Goal: Task Accomplishment & Management: Use online tool/utility

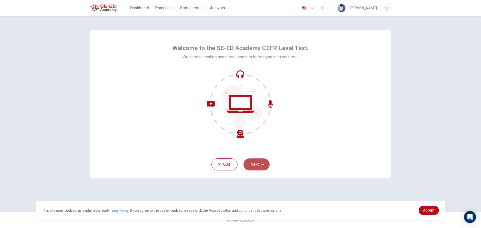
click at [251, 162] on button "Next" at bounding box center [256, 165] width 26 height 12
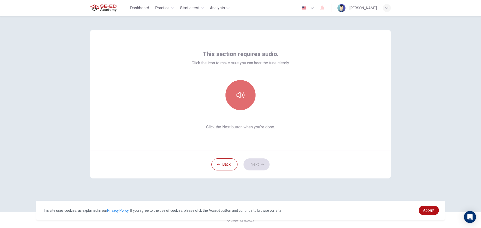
click at [244, 105] on button "button" at bounding box center [240, 95] width 30 height 30
click at [265, 167] on button "Next" at bounding box center [256, 165] width 26 height 12
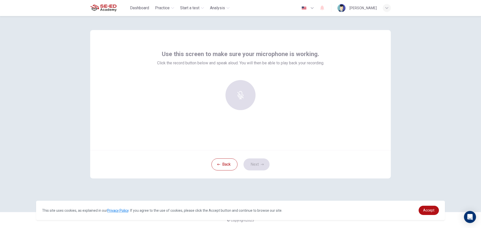
click at [249, 99] on div at bounding box center [240, 95] width 54 height 30
click at [240, 92] on div at bounding box center [240, 95] width 54 height 30
click at [241, 98] on div at bounding box center [240, 95] width 54 height 30
click at [239, 93] on icon "button" at bounding box center [240, 92] width 6 height 8
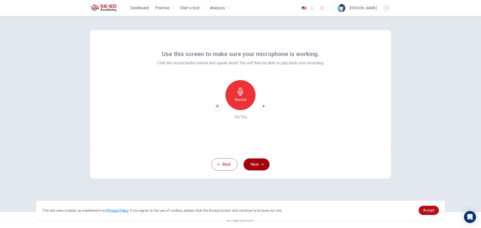
click at [256, 166] on button "Next" at bounding box center [256, 165] width 26 height 12
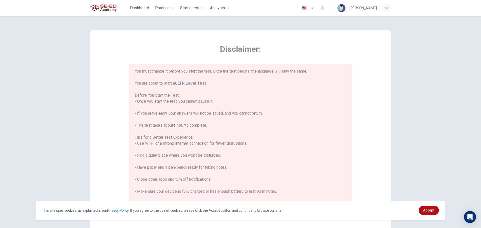
scroll to position [48, 0]
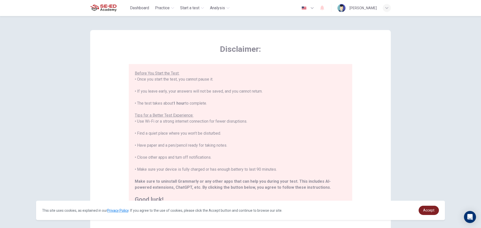
click at [427, 208] on link "Accept" at bounding box center [429, 210] width 20 height 9
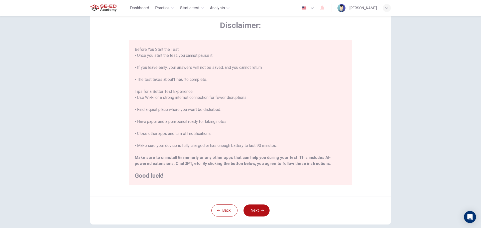
scroll to position [50, 0]
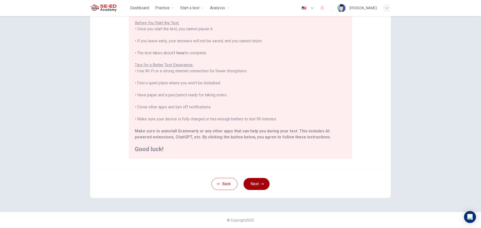
click at [252, 183] on button "Next" at bounding box center [256, 184] width 26 height 12
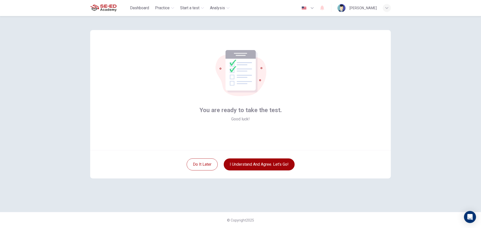
scroll to position [0, 0]
drag, startPoint x: 278, startPoint y: 165, endPoint x: 267, endPoint y: 168, distance: 11.6
click at [276, 166] on button "I understand and agree. Let’s go!" at bounding box center [259, 165] width 71 height 12
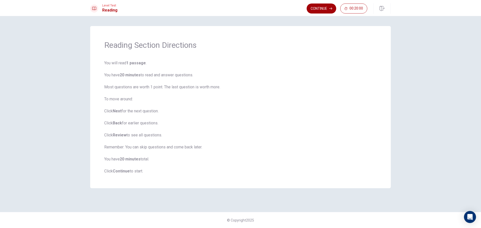
click at [314, 10] on button "Continue" at bounding box center [322, 9] width 30 height 10
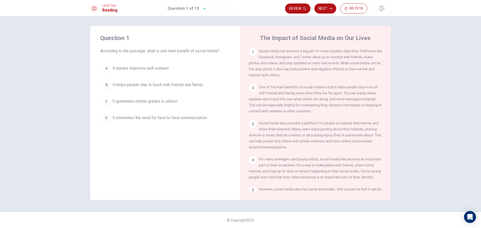
click at [108, 82] on div "B" at bounding box center [106, 85] width 8 height 8
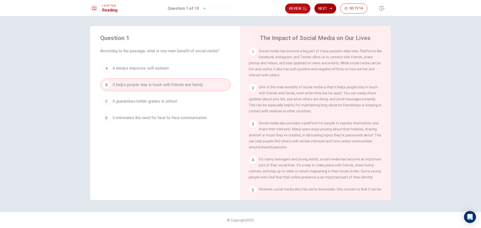
click at [322, 10] on button "Next" at bounding box center [325, 9] width 22 height 10
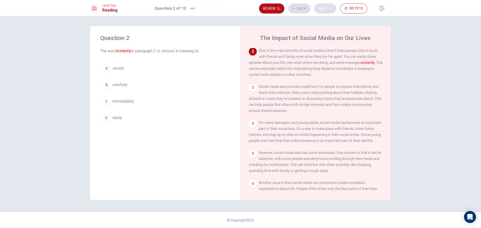
scroll to position [37, 0]
click at [104, 102] on div "C" at bounding box center [106, 101] width 8 height 8
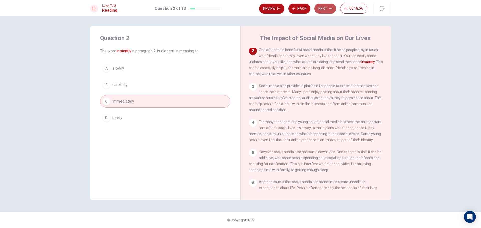
click at [328, 6] on button "Next" at bounding box center [325, 9] width 22 height 10
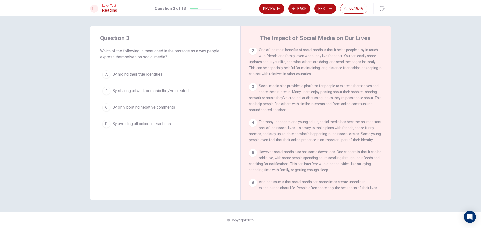
click at [328, 86] on div "3 Social media also provides a platform for people to express themselves and sh…" at bounding box center [316, 98] width 134 height 30
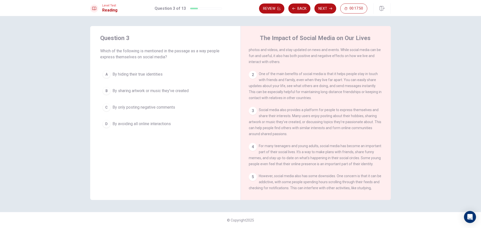
scroll to position [25, 0]
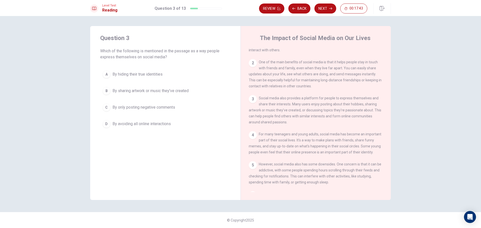
click at [106, 88] on div "B" at bounding box center [106, 91] width 8 height 8
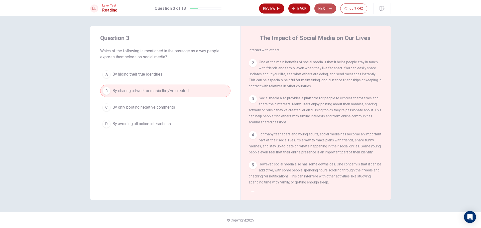
click at [321, 6] on button "Next" at bounding box center [325, 9] width 22 height 10
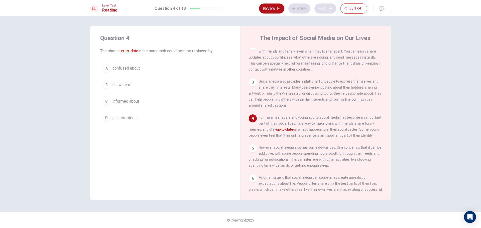
scroll to position [43, 0]
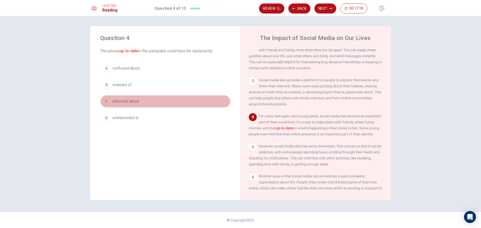
click at [105, 99] on div "C" at bounding box center [106, 101] width 8 height 8
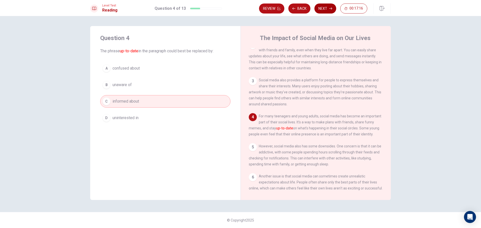
click at [324, 7] on button "Next" at bounding box center [325, 9] width 22 height 10
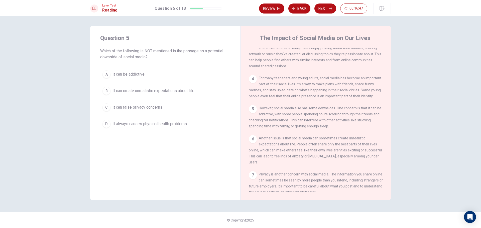
scroll to position [93, 0]
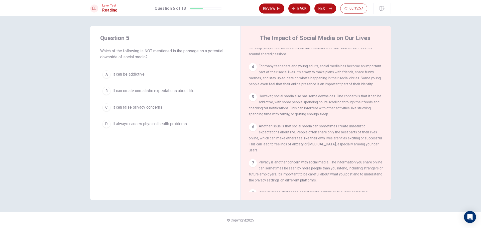
click at [105, 124] on div "D" at bounding box center [106, 124] width 8 height 8
click at [321, 12] on button "Next" at bounding box center [325, 9] width 22 height 10
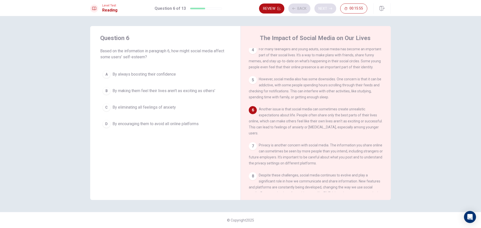
scroll to position [111, 0]
click at [109, 90] on div "B" at bounding box center [106, 91] width 8 height 8
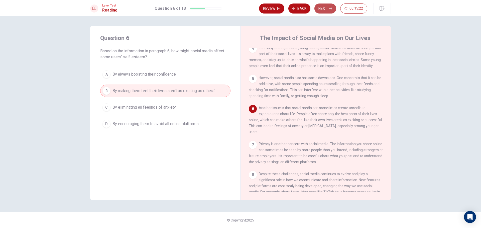
click at [324, 8] on button "Next" at bounding box center [325, 9] width 22 height 10
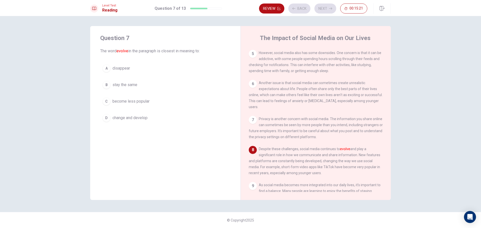
scroll to position [173, 0]
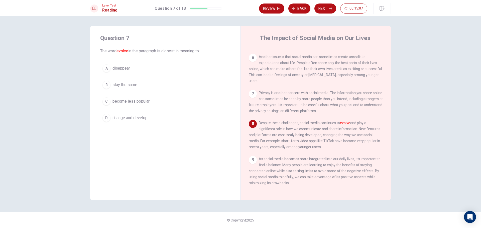
click at [108, 122] on button "D change and develop" at bounding box center [165, 118] width 130 height 13
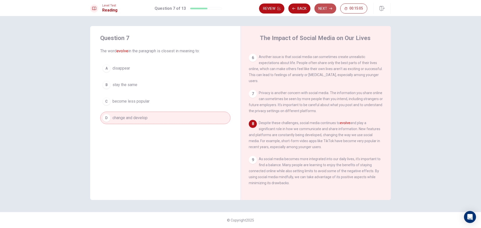
click at [325, 10] on button "Next" at bounding box center [325, 9] width 22 height 10
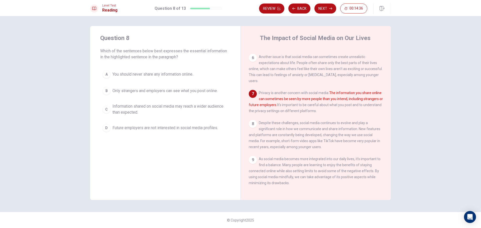
click at [105, 110] on div "C" at bounding box center [106, 109] width 8 height 8
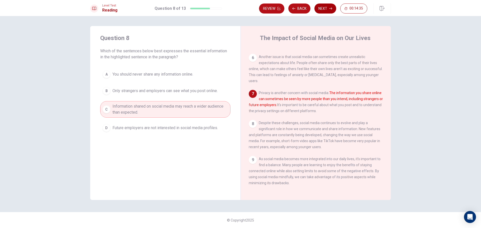
click at [323, 11] on button "Next" at bounding box center [325, 9] width 22 height 10
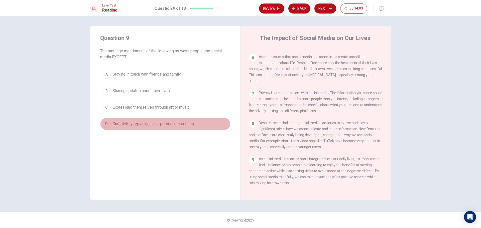
click at [107, 124] on div "D" at bounding box center [106, 124] width 8 height 8
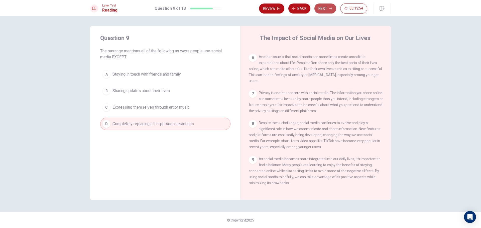
click at [320, 8] on button "Next" at bounding box center [325, 9] width 22 height 10
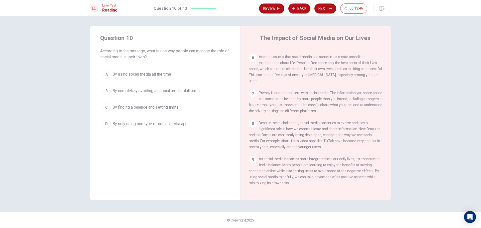
click at [112, 109] on span "By finding a balance and setting limits" at bounding box center [145, 107] width 66 height 6
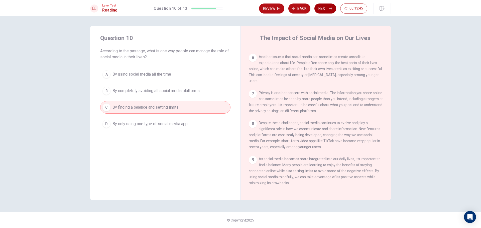
click at [325, 10] on button "Next" at bounding box center [325, 9] width 22 height 10
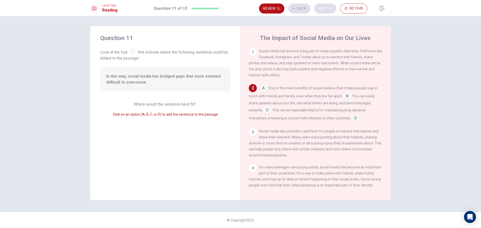
scroll to position [37, 0]
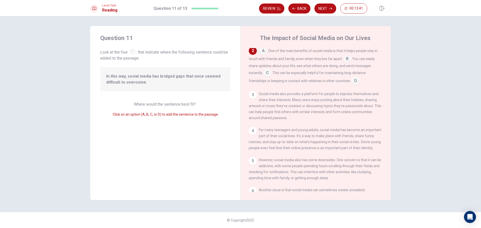
drag, startPoint x: 133, startPoint y: 54, endPoint x: 137, endPoint y: 53, distance: 4.3
click at [135, 53] on div at bounding box center [133, 52] width 6 height 6
click at [130, 50] on span "Look at the four that indicate where the following sentence could be added to t…" at bounding box center [165, 54] width 130 height 13
click at [268, 74] on input at bounding box center [267, 73] width 8 height 8
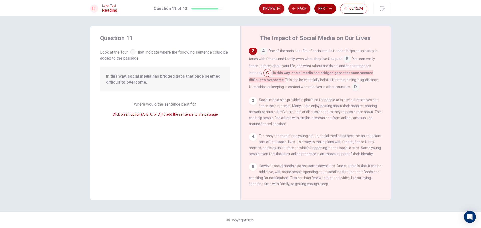
click at [319, 9] on button "Next" at bounding box center [325, 9] width 22 height 10
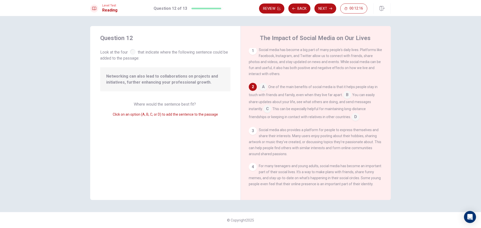
scroll to position [0, 0]
click at [264, 85] on div "1 Social media has become a big part of many people's daily lives. Platforms li…" at bounding box center [319, 120] width 141 height 144
click at [263, 87] on input at bounding box center [263, 89] width 8 height 8
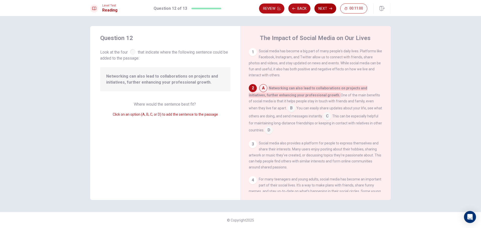
click at [326, 6] on button "Next" at bounding box center [325, 9] width 22 height 10
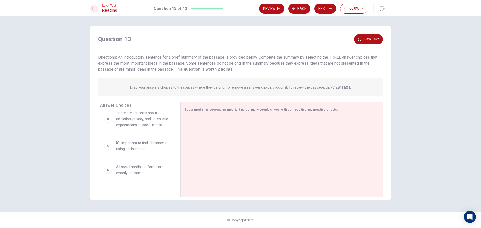
scroll to position [36, 0]
drag, startPoint x: 128, startPoint y: 160, endPoint x: 214, endPoint y: 125, distance: 93.0
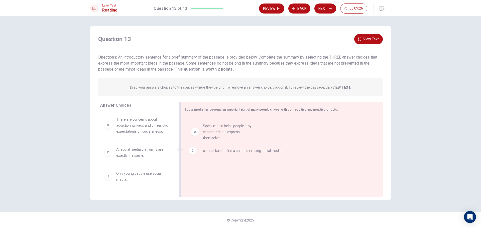
drag, startPoint x: 141, startPoint y: 132, endPoint x: 230, endPoint y: 138, distance: 89.2
click at [298, 11] on button "Back" at bounding box center [299, 9] width 22 height 10
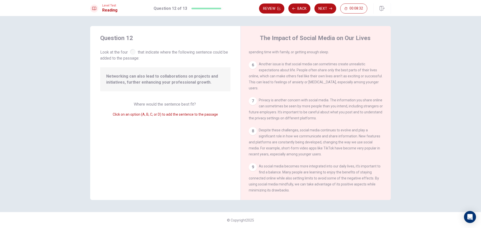
scroll to position [192, 0]
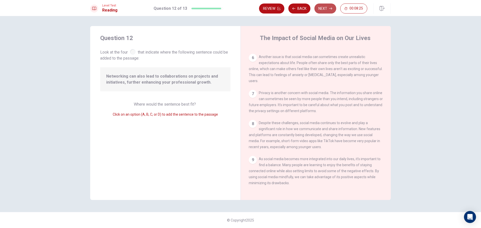
click at [328, 8] on button "Next" at bounding box center [325, 9] width 22 height 10
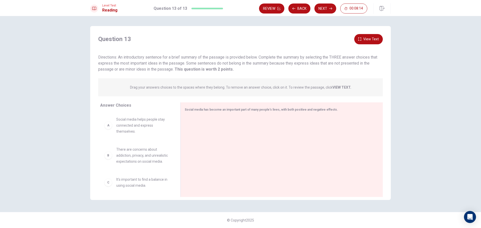
click at [361, 40] on icon "button" at bounding box center [359, 39] width 3 height 3
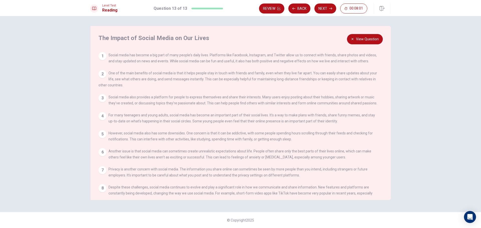
click at [374, 41] on button "View Question" at bounding box center [365, 39] width 36 height 10
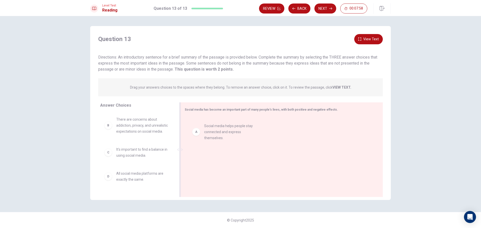
drag, startPoint x: 141, startPoint y: 133, endPoint x: 235, endPoint y: 138, distance: 93.6
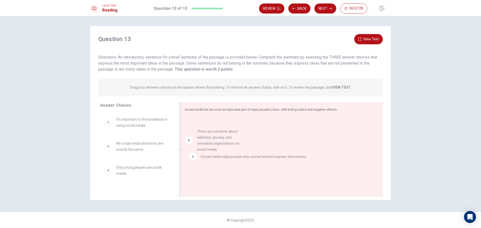
drag, startPoint x: 132, startPoint y: 132, endPoint x: 214, endPoint y: 144, distance: 83.3
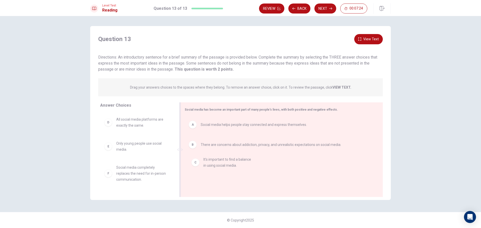
drag, startPoint x: 131, startPoint y: 125, endPoint x: 219, endPoint y: 166, distance: 97.5
click at [321, 12] on button "Next" at bounding box center [325, 9] width 22 height 10
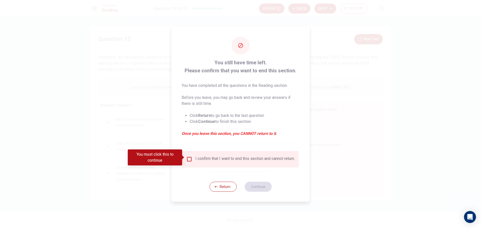
click at [188, 157] on input "You must click this to continue" at bounding box center [189, 159] width 6 height 6
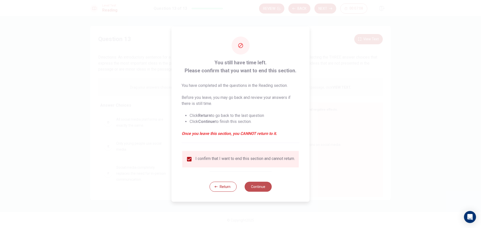
click at [265, 191] on button "Continue" at bounding box center [257, 187] width 27 height 10
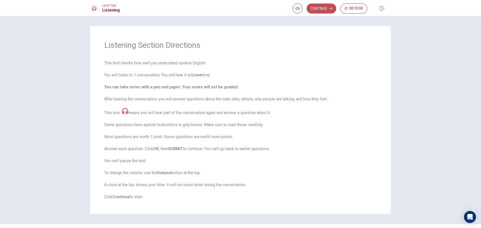
click at [319, 8] on button "Continue" at bounding box center [322, 9] width 30 height 10
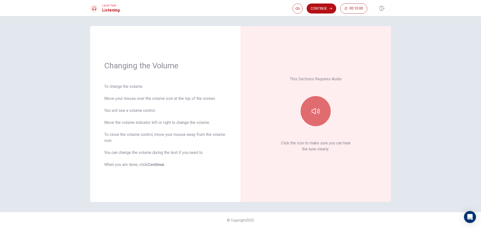
click at [321, 114] on button "button" at bounding box center [316, 111] width 30 height 30
click at [300, 10] on button "button" at bounding box center [298, 9] width 10 height 10
type input "0.6"
drag, startPoint x: 308, startPoint y: 19, endPoint x: 299, endPoint y: 26, distance: 11.2
click at [299, 26] on body "This site uses cookies, as explained in our Privacy Policy . If you agree to th…" at bounding box center [240, 114] width 481 height 228
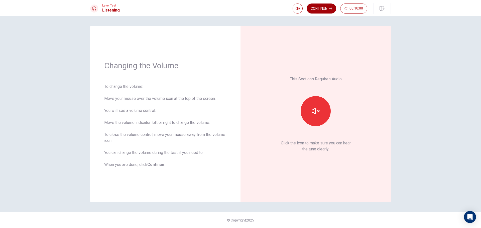
click at [318, 6] on button "Continue" at bounding box center [322, 9] width 30 height 10
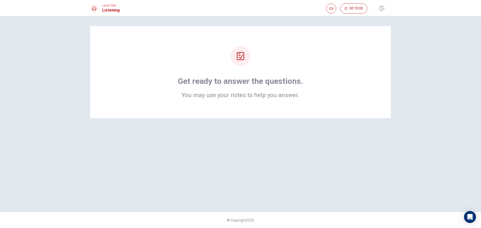
click at [252, 58] on div "Get ready to answer the questions. You may use your notes to help you answer." at bounding box center [240, 72] width 261 height 52
click at [242, 58] on icon at bounding box center [240, 56] width 8 height 8
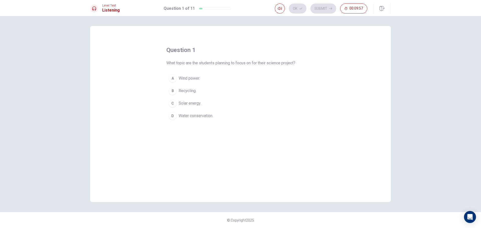
click at [187, 77] on span "Wind power." at bounding box center [189, 78] width 21 height 6
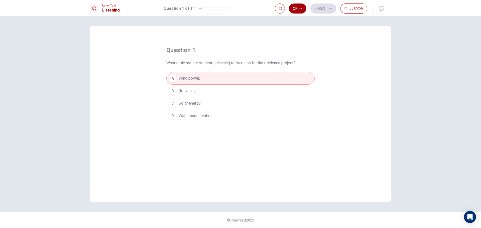
click at [297, 10] on button "Ok" at bounding box center [298, 9] width 18 height 10
click at [329, 12] on button "Submit" at bounding box center [323, 9] width 26 height 10
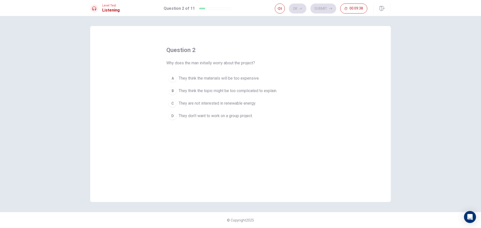
click at [170, 90] on div "B" at bounding box center [173, 91] width 8 height 8
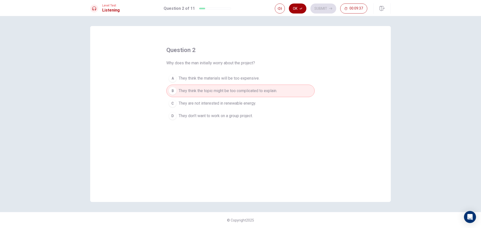
click at [297, 10] on button "Ok" at bounding box center [298, 9] width 18 height 10
click at [329, 12] on button "Submit" at bounding box center [323, 9] width 26 height 10
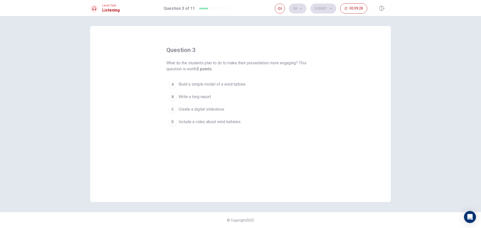
click at [175, 85] on div "A" at bounding box center [173, 84] width 8 height 8
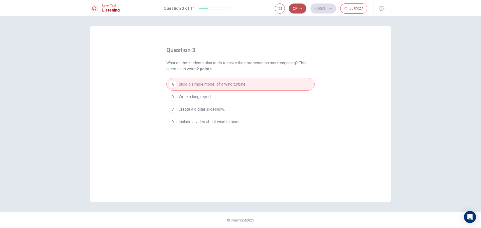
click at [292, 10] on button "Ok" at bounding box center [298, 9] width 18 height 10
click at [321, 9] on button "Submit" at bounding box center [323, 9] width 26 height 10
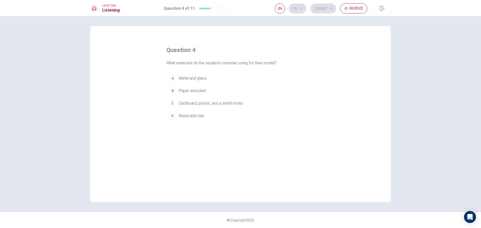
click at [187, 103] on span "Cardboard, plastic, and a small motor." at bounding box center [211, 103] width 65 height 6
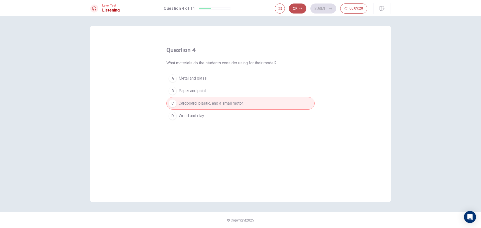
click at [294, 7] on button "Ok" at bounding box center [298, 9] width 18 height 10
click at [321, 9] on button "Submit" at bounding box center [323, 9] width 26 height 10
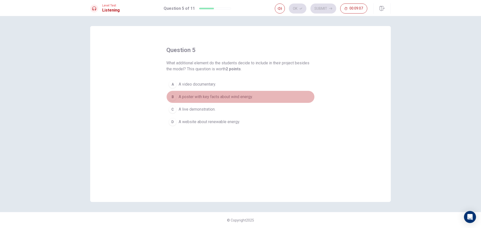
click at [172, 95] on div "B" at bounding box center [173, 97] width 8 height 8
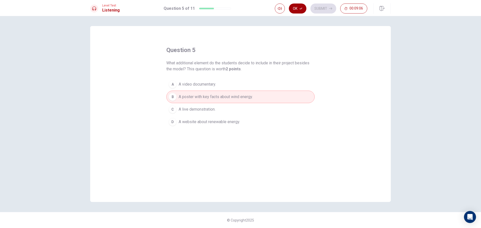
click at [294, 8] on button "Ok" at bounding box center [298, 9] width 18 height 10
click at [321, 8] on button "Submit" at bounding box center [323, 9] width 26 height 10
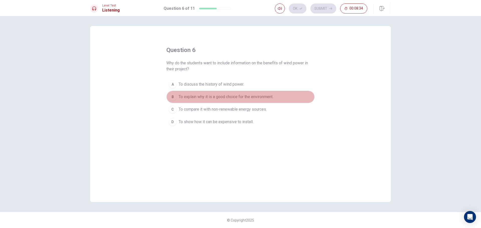
click at [175, 97] on div "B" at bounding box center [173, 97] width 8 height 8
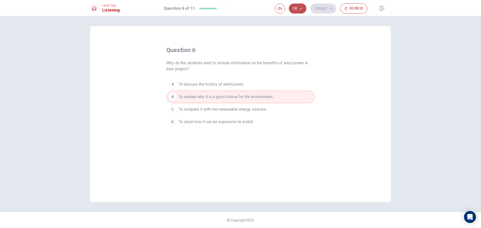
click at [293, 9] on button "Ok" at bounding box center [298, 9] width 18 height 10
click at [327, 9] on button "Submit" at bounding box center [323, 9] width 26 height 10
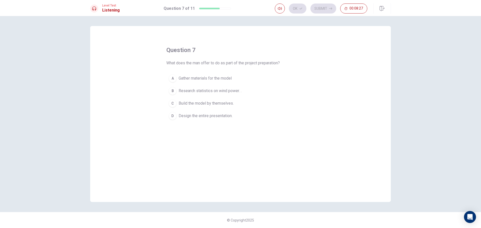
click at [175, 93] on div "B" at bounding box center [173, 91] width 8 height 8
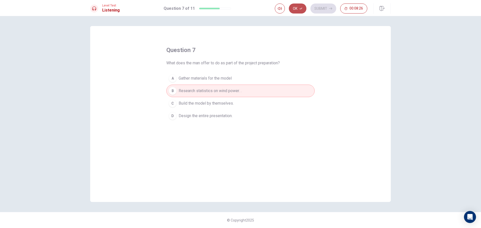
click at [301, 8] on icon "button" at bounding box center [300, 8] width 3 height 3
click at [312, 8] on button "Submit" at bounding box center [323, 9] width 26 height 10
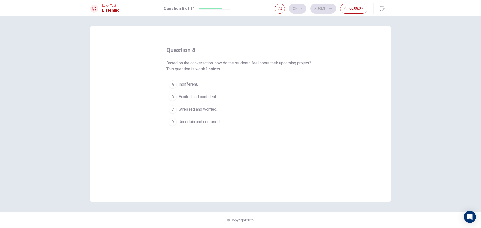
click at [176, 96] on div "B" at bounding box center [173, 97] width 8 height 8
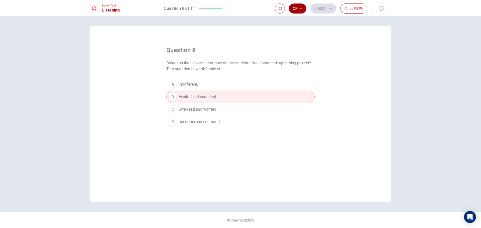
click at [297, 11] on button "Ok" at bounding box center [298, 9] width 18 height 10
click at [320, 8] on button "Submit" at bounding box center [323, 9] width 26 height 10
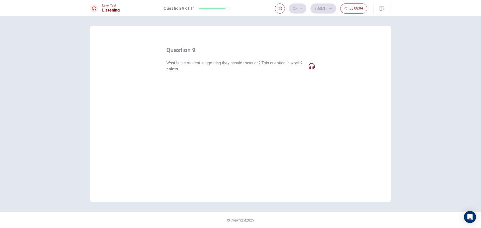
click at [298, 65] on span "What is the student suggesting they should focus on? This question is worth 2 p…" at bounding box center [235, 66] width 138 height 12
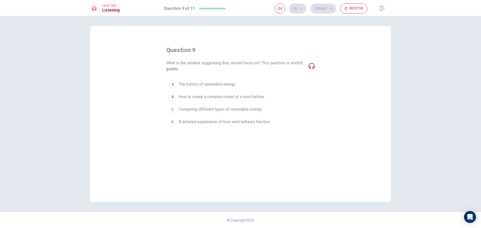
click at [172, 121] on div "D" at bounding box center [173, 122] width 8 height 8
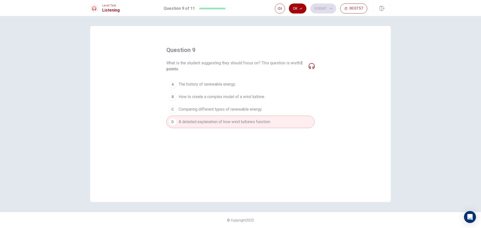
click at [300, 8] on icon "button" at bounding box center [300, 8] width 3 height 3
click at [315, 8] on button "Submit" at bounding box center [323, 9] width 26 height 10
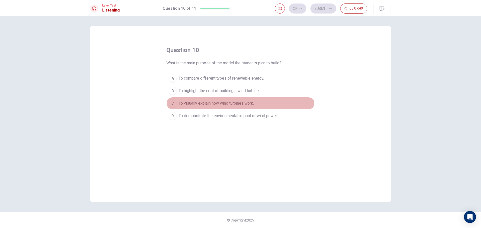
click at [178, 102] on button "C To visually explain how wind turbines work." at bounding box center [240, 103] width 148 height 13
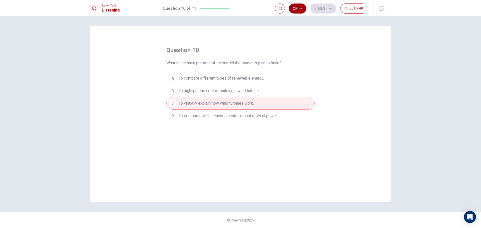
click at [303, 9] on button "Ok" at bounding box center [298, 9] width 18 height 10
click at [322, 6] on button "Submit" at bounding box center [323, 9] width 26 height 10
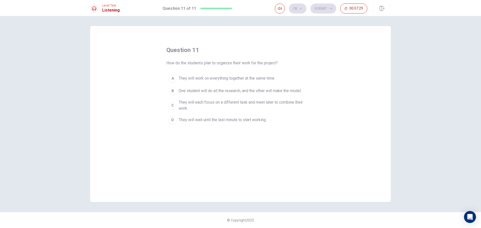
click at [173, 93] on div "B" at bounding box center [173, 91] width 8 height 8
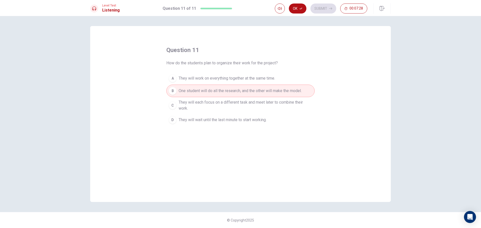
drag, startPoint x: 292, startPoint y: 9, endPoint x: 304, endPoint y: 8, distance: 11.3
click at [293, 9] on button "Ok" at bounding box center [298, 9] width 18 height 10
click at [323, 7] on button "Submit" at bounding box center [323, 9] width 26 height 10
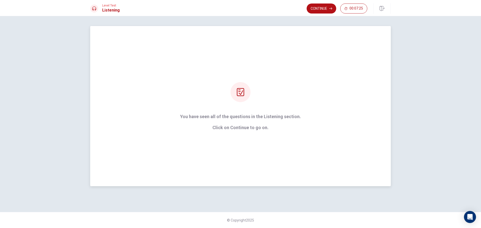
click at [250, 101] on div "You have seen all of the questions in the Listening section. Click on Continue …" at bounding box center [240, 106] width 135 height 48
click at [238, 125] on p "Click on Continue to go on." at bounding box center [240, 127] width 121 height 5
click at [238, 89] on icon at bounding box center [240, 92] width 8 height 8
click at [309, 9] on button "Continue" at bounding box center [322, 9] width 30 height 10
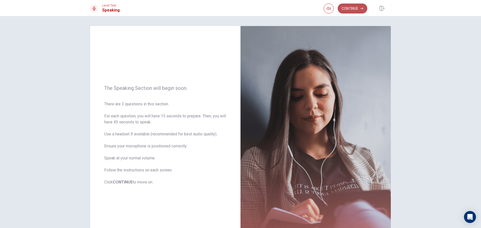
click at [346, 7] on button "Continue" at bounding box center [353, 9] width 30 height 10
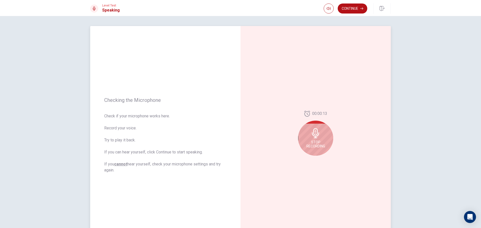
click at [320, 134] on div "Stop Recording" at bounding box center [315, 138] width 35 height 35
click at [319, 142] on div at bounding box center [315, 134] width 35 height 35
click at [320, 161] on icon "Play Audio" at bounding box center [321, 159] width 2 height 3
click at [319, 138] on icon at bounding box center [317, 135] width 10 height 10
drag, startPoint x: 313, startPoint y: 131, endPoint x: 312, endPoint y: 136, distance: 5.5
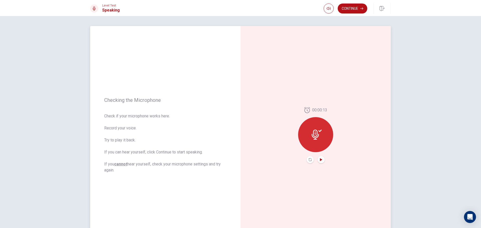
click at [312, 134] on icon at bounding box center [315, 135] width 7 height 10
click at [310, 160] on icon "Record Again" at bounding box center [310, 159] width 3 height 3
click at [314, 137] on icon at bounding box center [315, 133] width 7 height 10
click at [320, 163] on button "Play Audio" at bounding box center [321, 159] width 7 height 7
click at [318, 135] on icon at bounding box center [317, 135] width 10 height 10
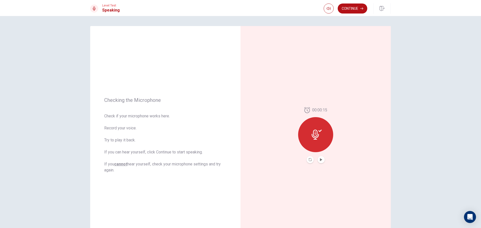
click at [308, 158] on button "Record Again" at bounding box center [310, 159] width 7 height 7
click at [316, 133] on icon at bounding box center [315, 133] width 7 height 10
click at [320, 159] on icon "Play Audio" at bounding box center [321, 159] width 2 height 3
click at [310, 162] on button "Record Again" at bounding box center [310, 159] width 7 height 7
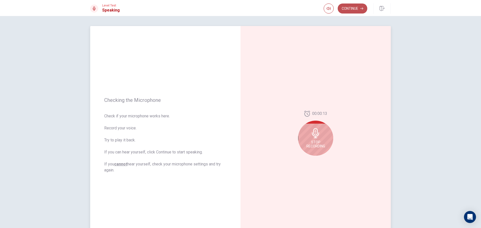
click at [351, 10] on button "Continue" at bounding box center [353, 9] width 30 height 10
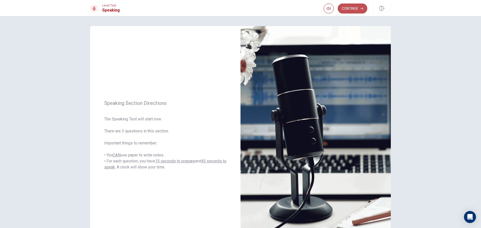
click at [356, 7] on button "Continue" at bounding box center [353, 9] width 30 height 10
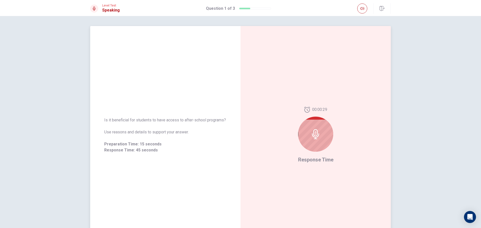
drag, startPoint x: 313, startPoint y: 107, endPoint x: 301, endPoint y: 113, distance: 13.5
click at [291, 114] on div "00:00:29 Response Time" at bounding box center [315, 135] width 150 height 218
click at [313, 137] on icon at bounding box center [317, 134] width 10 height 10
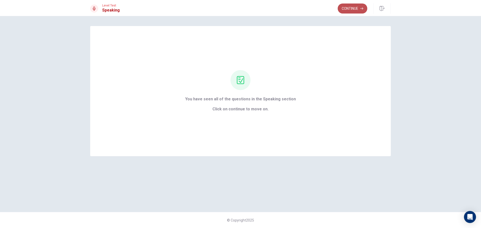
click at [344, 7] on button "Continue" at bounding box center [353, 9] width 30 height 10
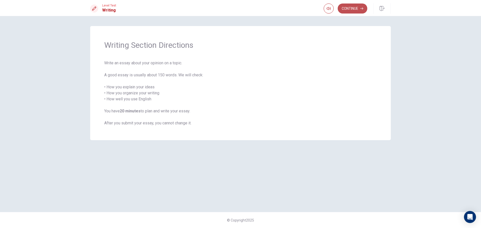
click at [349, 11] on button "Continue" at bounding box center [353, 9] width 30 height 10
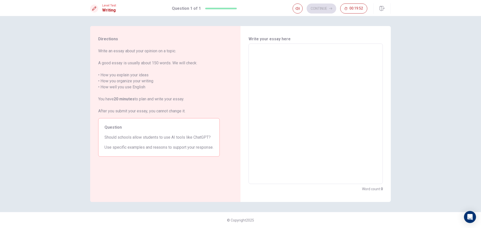
click at [256, 53] on textarea at bounding box center [315, 114] width 127 height 132
type textarea "S"
type textarea "x"
type textarea "Sc"
type textarea "x"
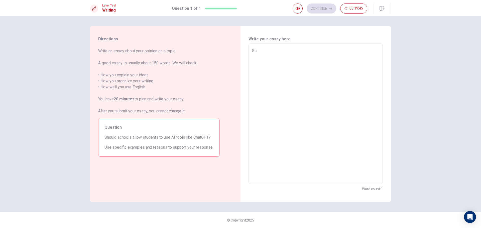
type textarea "Sch"
type textarea "x"
type textarea "Scho"
type textarea "x"
type textarea "Schoo"
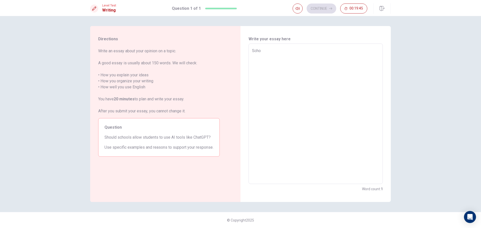
type textarea "x"
type textarea "School"
type textarea "x"
type textarea "School"
type textarea "x"
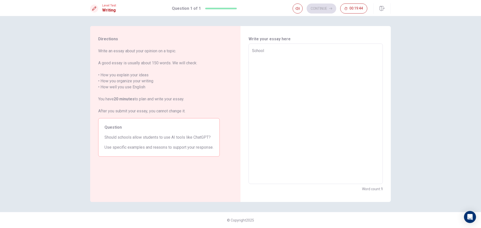
type textarea "School s"
type textarea "x"
type textarea "School sh"
type textarea "x"
type textarea "School sho"
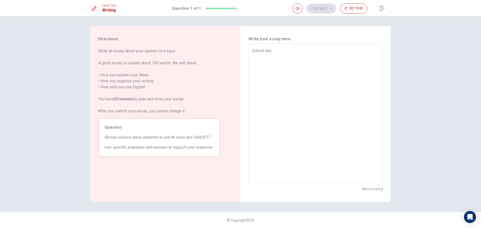
type textarea "x"
type textarea "School shou"
type textarea "x"
type textarea "School shoul"
type textarea "x"
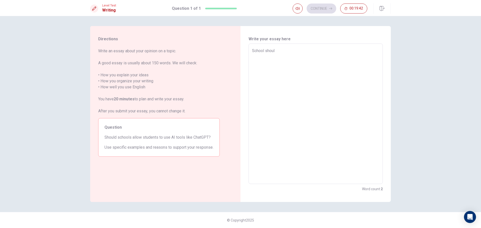
type textarea "School should"
type textarea "x"
type textarea "School should"
type textarea "x"
type textarea "School should n"
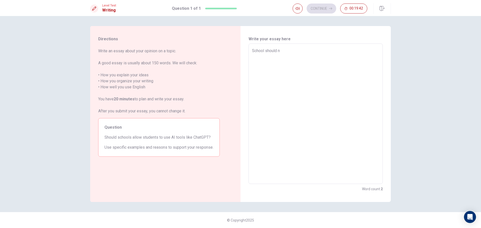
type textarea "x"
type textarea "School should no"
type textarea "x"
type textarea "School should not"
type textarea "x"
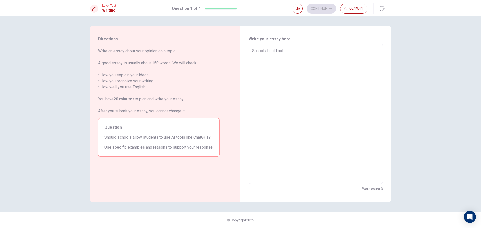
type textarea "School should not"
type textarea "x"
type textarea "School should not a"
type textarea "x"
type textarea "School should not al"
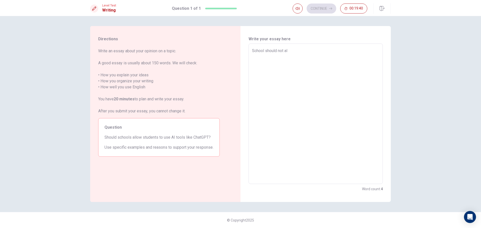
type textarea "x"
type textarea "School should not alo"
type textarea "x"
type textarea "School should not alou"
type textarea "x"
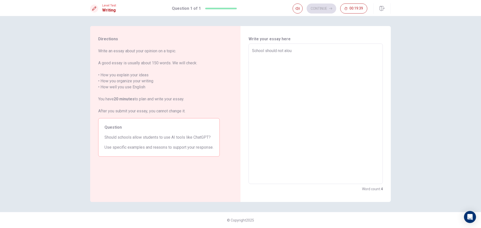
type textarea "School should not aloud"
type textarea "x"
type textarea "School should not aloud"
type textarea "x"
type textarea "School should not aloud s"
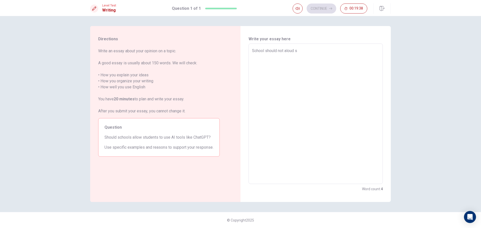
type textarea "x"
type textarea "School should not aloud st"
type textarea "x"
type textarea "School should not aloud stu"
type textarea "x"
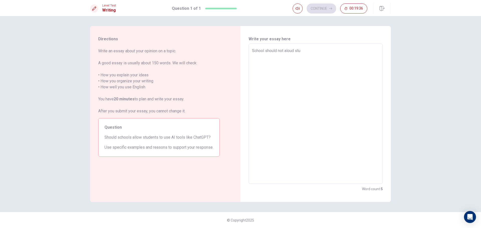
type textarea "School should not aloud stud"
type textarea "x"
type textarea "School should not aloud stude"
type textarea "x"
type textarea "School should not aloud studen"
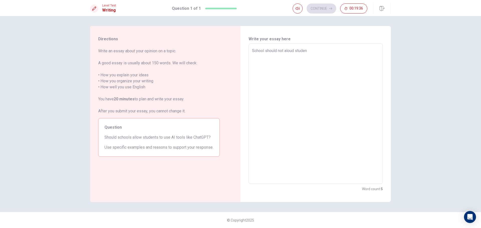
type textarea "x"
type textarea "School should not aloud student"
type textarea "x"
type textarea "School should not aloud students"
type textarea "x"
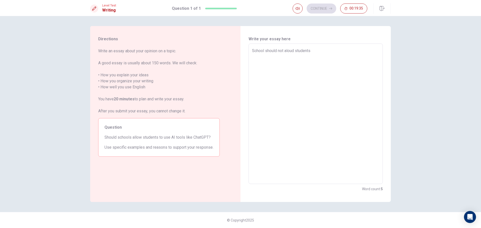
type textarea "School should not aloud students"
type textarea "x"
type textarea "School should not aloud students t"
type textarea "x"
type textarea "School should not aloud students to"
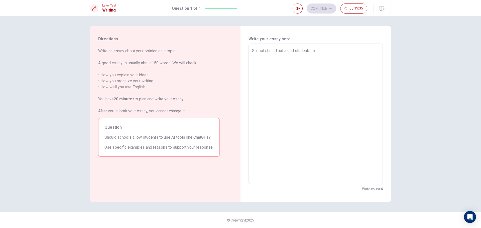
type textarea "x"
type textarea "School should not aloud students to"
type textarea "x"
type textarea "School should not aloud students to u"
type textarea "x"
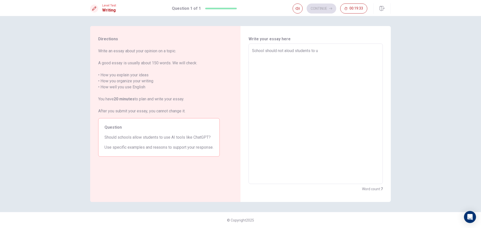
type textarea "School should not aloud students to [GEOGRAPHIC_DATA]"
type textarea "x"
type textarea "School should not aloud students to use"
type textarea "x"
type textarea "School should not aloud students to use"
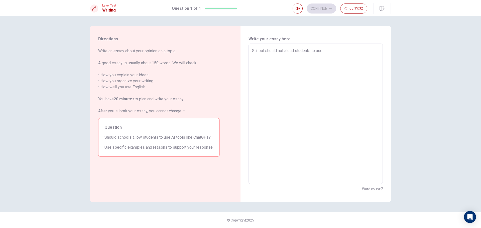
type textarea "x"
type textarea "School should not aloud students to use c"
type textarea "x"
type textarea "School should not aloud students to use"
type textarea "x"
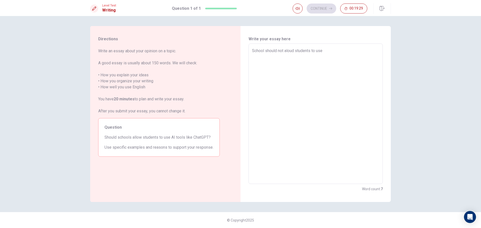
type textarea "School should not aloud students to use A"
type textarea "x"
type textarea "School should not aloud students to use AI"
type textarea "x"
type textarea "School should not aloud students to use A"
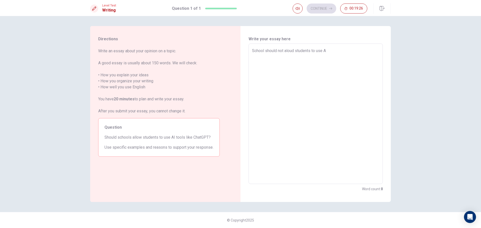
type textarea "x"
type textarea "School should not aloud students to use"
type textarea "x"
type textarea "School should not aloud students to use a"
type textarea "x"
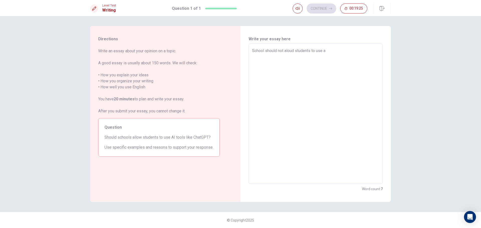
type textarea "School should not aloud students to use ar"
type textarea "x"
type textarea "School should not aloud students to use art"
type textarea "x"
type textarea "School should not aloud students to use arti"
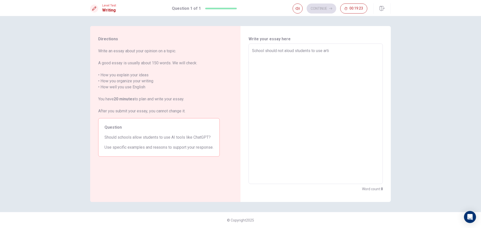
type textarea "x"
type textarea "School should not aloud students to use art"
type textarea "x"
type textarea "School should not aloud students to use ar"
type textarea "x"
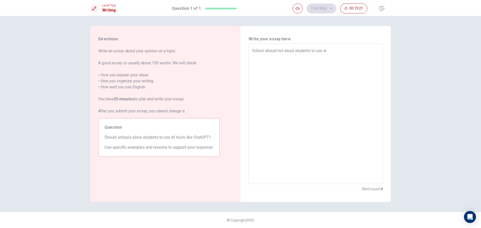
type textarea "School should not aloud students to use a"
type textarea "x"
type textarea "School should not aloud students to use"
type textarea "x"
type textarea "School should not aloud students to use A"
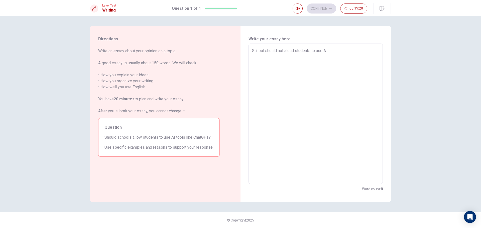
type textarea "x"
type textarea "School should not aloud students to use AI"
type textarea "x"
type textarea "School should not aloud students to use AI."
type textarea "x"
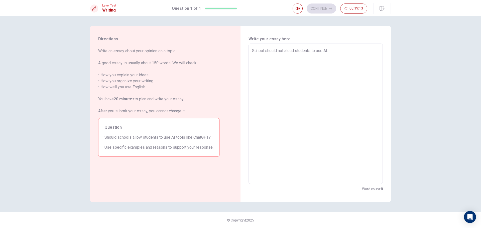
type textarea "School should not aloud students to use AI."
type textarea "x"
type textarea "School should not aloud students to use AI. A"
type textarea "x"
type textarea "School should not aloud students to use AI. Ai"
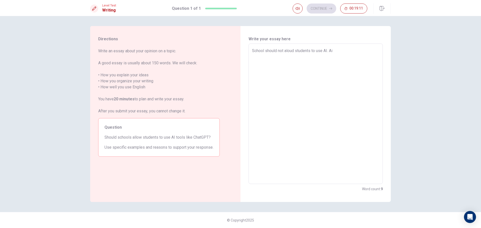
type textarea "x"
type textarea "School should not aloud students to use AI. Ai"
type textarea "x"
type textarea "School should not aloud students to use AI. Ai c"
type textarea "x"
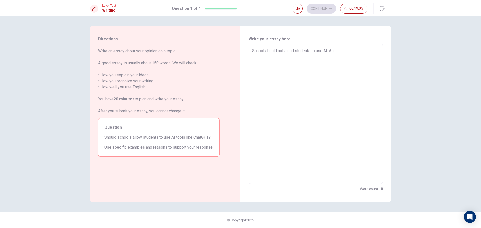
type textarea "School should not aloud students to use AI. Ai ca"
type textarea "x"
type textarea "School should not aloud students to use AI. Ai can"
type textarea "x"
type textarea "School should not aloud students to use AI. Ai can"
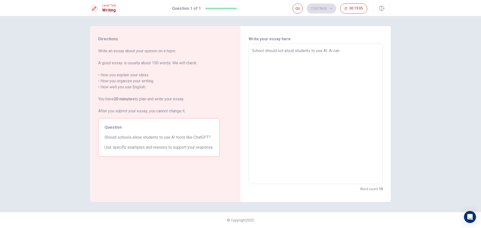
type textarea "x"
type textarea "School should not aloud students to use AI. Ai can d"
type textarea "x"
type textarea "School should not aloud students to use AI. Ai can de"
type textarea "x"
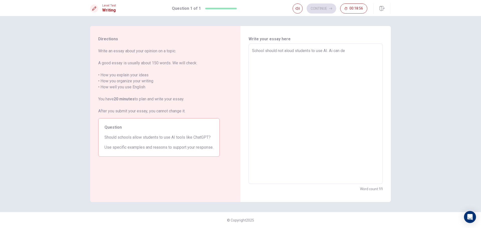
type textarea "School should not aloud students to use AI. Ai can des"
type textarea "x"
type textarea "School should not aloud students to use AI. Ai can dest"
type textarea "x"
type textarea "School should not aloud students to use AI. Ai can destr"
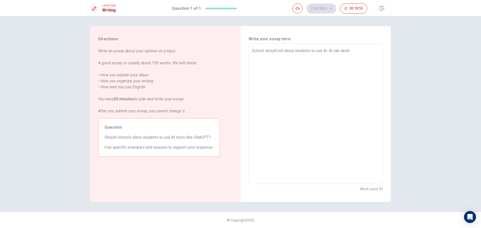
type textarea "x"
type textarea "School should not aloud students to use AI. Ai can destro"
type textarea "x"
type textarea "School should not aloud students to use AI. Ai can destroy"
type textarea "x"
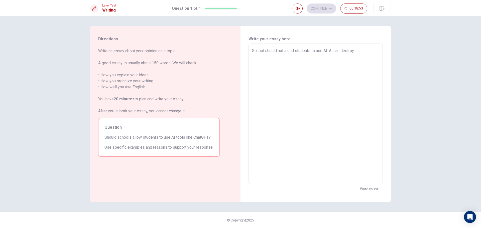
type textarea "School should not aloud students to use AI. Ai can destroy"
type textarea "x"
type textarea "School should not aloud students to use AI. Ai can destroy t"
type textarea "x"
type textarea "School should not aloud students to use AI. Ai can destroy th"
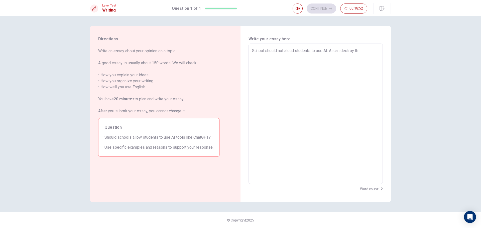
type textarea "x"
type textarea "School should not aloud students to use AI. Ai can destroy the"
type textarea "x"
type textarea "School should not aloud students to use AI. Ai can destroy theu"
type textarea "x"
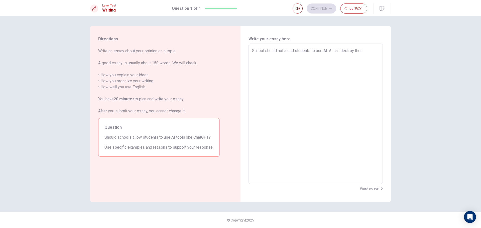
type textarea "School should not aloud students to use AI. Ai can destroy theur"
type textarea "x"
type textarea "School should not aloud students to use AI. Ai can destroy theu"
type textarea "x"
type textarea "School should not aloud students to use AI. Ai can destroy the"
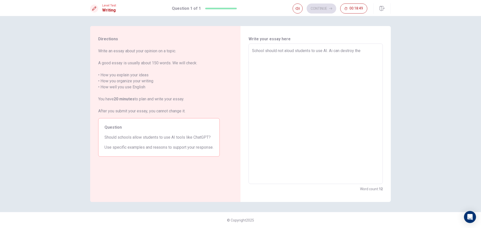
type textarea "x"
type textarea "School should not aloud students to use AI. Ai can destroy thei"
type textarea "x"
type textarea "School should not aloud students to use AI. Ai can destroy their"
type textarea "x"
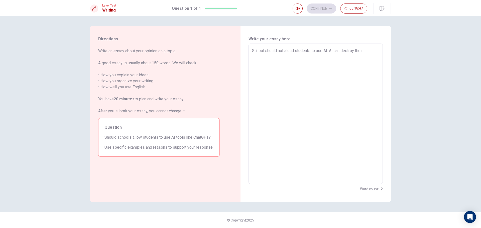
type textarea "School should not aloud students to use AI. Ai can destroy their"
type textarea "x"
type textarea "School should not aloud students to use AI. Ai can destroy their c"
type textarea "x"
type textarea "School should not aloud students to use AI. Ai can destroy their cr"
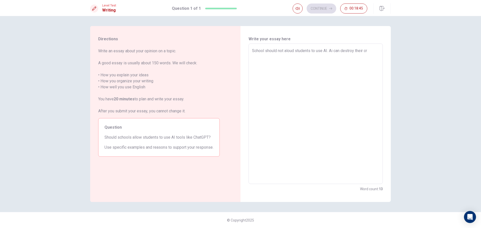
type textarea "x"
type textarea "School should not aloud students to use AI. Ai can destroy their cri"
type textarea "x"
type textarea "School should not aloud students to use AI. Ai can destroy their crit"
type textarea "x"
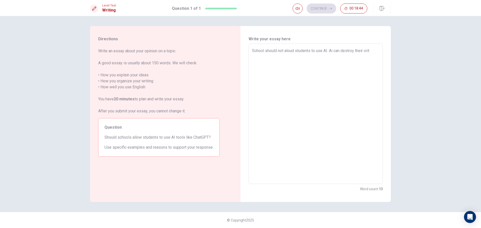
type textarea "School should not aloud students to use AI. Ai can destroy their criti"
type textarea "x"
type textarea "School should not aloud students to use AI. Ai can destroy their critic"
type textarea "x"
type textarea "School should not aloud students to use AI. Ai can destroy their critica"
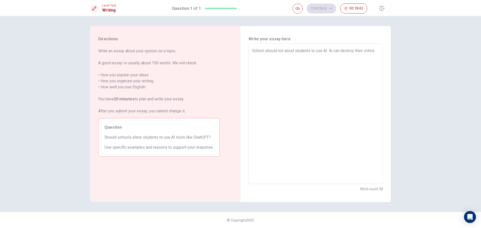
type textarea "x"
type textarea "School should not aloud students to use AI. Ai can destroy their critical"
type textarea "x"
type textarea "School should not aloud students to use AI. Ai can destroy their critica"
type textarea "x"
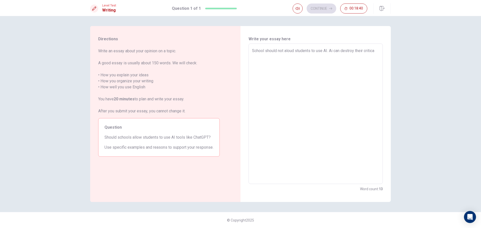
type textarea "School should not aloud students to use AI. Ai can destroy their critic"
type textarea "x"
type textarea "School should not aloud students to use AI. Ai can destroy their criti"
type textarea "x"
type textarea "School should not aloud students to use AI. Ai can destroy their crit"
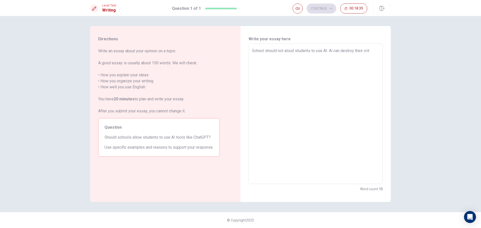
type textarea "x"
type textarea "School should not aloud students to use AI. Ai can destroy their critt"
type textarea "x"
type textarea "School should not aloud students to use AI. Ai can destroy their critti"
type textarea "x"
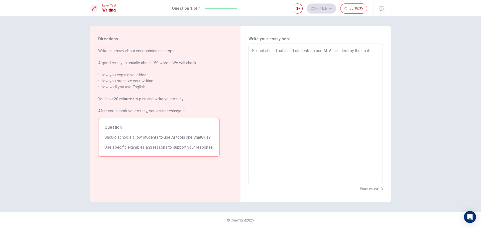
type textarea "School should not aloud students to use AI. Ai can destroy their crittic"
type textarea "x"
type textarea "School should not aloud students to use AI. Ai can destroy their crittica"
type textarea "x"
type textarea "School should not aloud students to use AI. Ai can destroy their crittical"
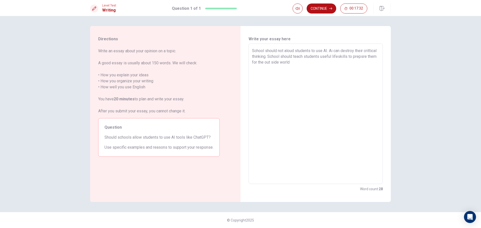
click at [296, 62] on textarea "School should not aloud students to use AI. Ai can destroy their crittical thin…" at bounding box center [315, 114] width 127 height 132
click at [283, 56] on textarea "School should not aloud students to use AI. Ai can destroy their crittical thin…" at bounding box center [315, 114] width 127 height 132
click at [280, 56] on textarea "School should not aloud students to use AI. Ai can destroy their crittical thin…" at bounding box center [315, 114] width 127 height 132
click at [321, 56] on textarea "School should not aloud students to use AI. Ai can destroy their crittical thin…" at bounding box center [315, 114] width 127 height 132
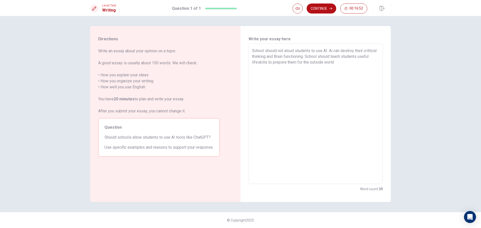
click at [322, 56] on textarea "School should not aloud students to use AI. Ai can destroy their crittical thin…" at bounding box center [315, 114] width 127 height 132
click at [340, 55] on textarea "School should not aloud students to use AI. Ai can destroy their crittical thin…" at bounding box center [315, 114] width 127 height 132
click at [375, 56] on textarea "School should not aloud students to use AI. Ai can destroy their crittical thin…" at bounding box center [315, 114] width 127 height 132
click at [321, 56] on textarea "School should not aloud students to use AI. Ai can destroy their crittical thin…" at bounding box center [315, 114] width 127 height 132
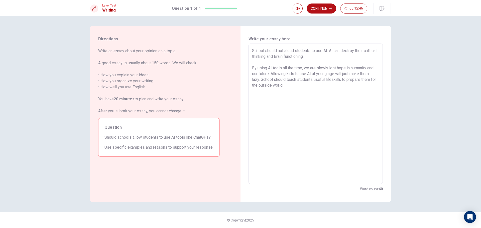
click at [283, 84] on textarea "School should not aloud students to use AI. Ai can destroy their crittical thin…" at bounding box center [315, 114] width 127 height 132
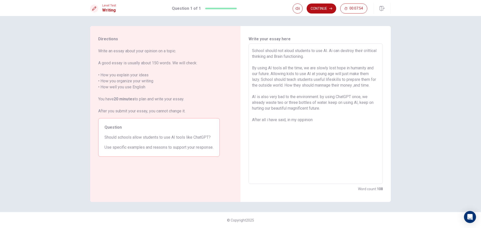
click at [288, 120] on textarea "School should not aloud students to use AI. Ai can destroy their crittical thin…" at bounding box center [315, 114] width 127 height 132
click at [314, 120] on textarea "School should not aloud students to use AI. Ai can destroy their crittical thin…" at bounding box center [315, 114] width 127 height 132
click at [323, 57] on textarea "School should not aloud students to use AI. Ai can destroy their crittical thin…" at bounding box center [315, 114] width 127 height 132
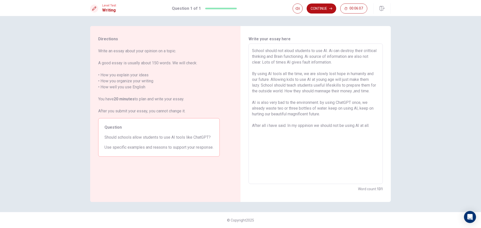
click at [315, 114] on textarea "School should not aloud students to use AI. Ai can destroy their crittical thin…" at bounding box center [315, 114] width 127 height 132
click at [317, 7] on button "Continue" at bounding box center [322, 9] width 30 height 10
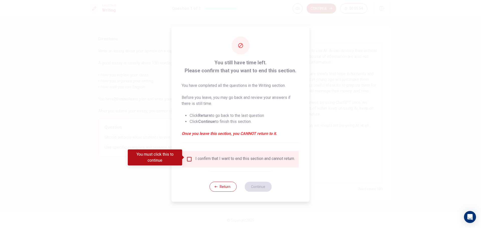
click at [189, 157] on input "You must click this to continue" at bounding box center [189, 159] width 6 height 6
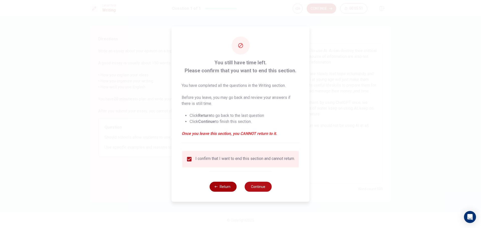
click at [216, 184] on button "Return" at bounding box center [222, 187] width 27 height 10
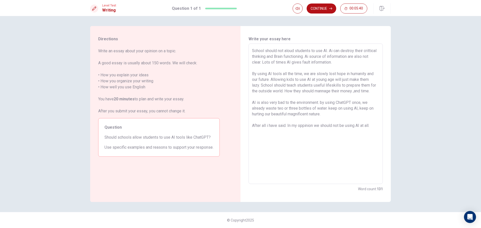
click at [354, 92] on textarea "School should not aloud students to use AI. Ai can destroy their crittical thin…" at bounding box center [315, 114] width 127 height 132
click at [355, 90] on textarea "School should not aloud students to use AI. Ai can destroy their crittical thin…" at bounding box center [315, 114] width 127 height 132
click at [355, 91] on textarea "School should not aloud students to use AI. Ai can destroy their crittical thin…" at bounding box center [315, 114] width 127 height 132
click at [363, 103] on textarea "School should not aloud students to use AI. Ai can destroy their crittical thin…" at bounding box center [315, 114] width 127 height 132
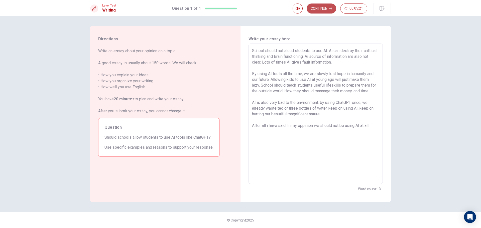
click at [331, 5] on button "Continue" at bounding box center [322, 9] width 30 height 10
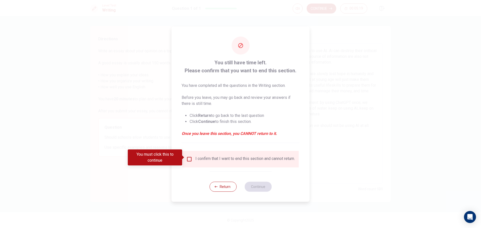
click at [188, 154] on div "I confirm that I want to end this section and cannot return." at bounding box center [240, 159] width 116 height 17
click at [187, 156] on input "You must click this to continue" at bounding box center [189, 159] width 6 height 6
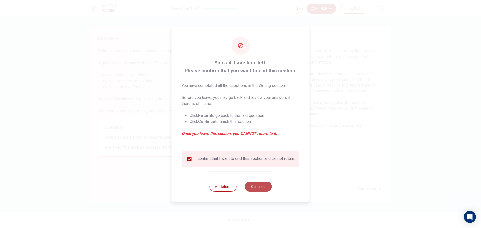
click at [247, 189] on button "Continue" at bounding box center [257, 187] width 27 height 10
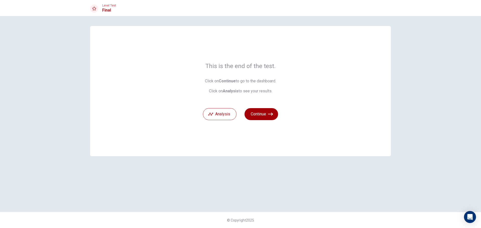
click at [261, 115] on button "Continue" at bounding box center [261, 114] width 34 height 12
